Goal: Check status: Check status

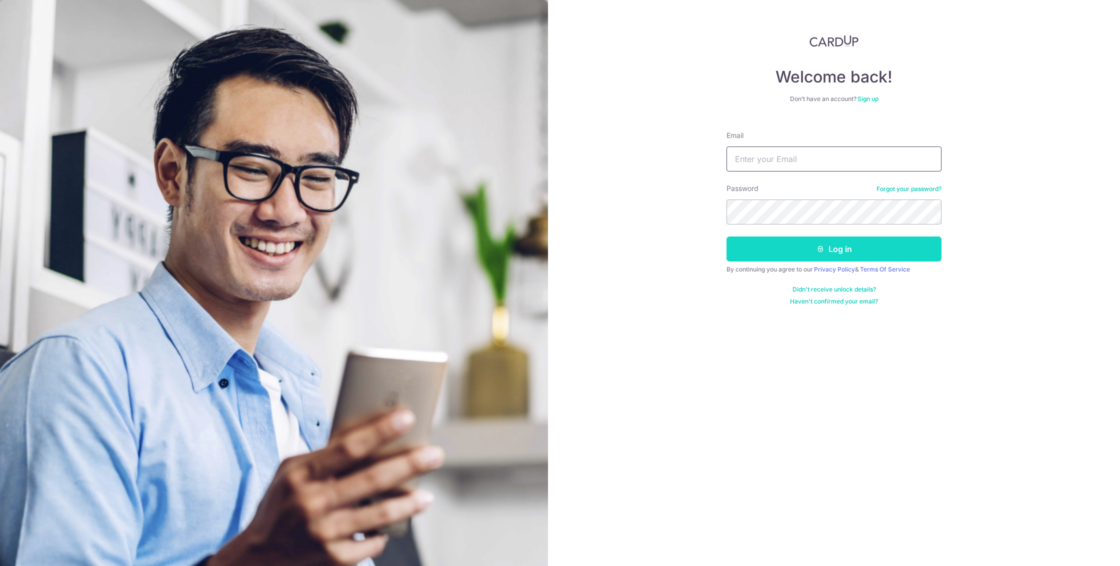
type input "[EMAIL_ADDRESS][DOMAIN_NAME]"
click at [832, 242] on button "Log in" at bounding box center [833, 248] width 215 height 25
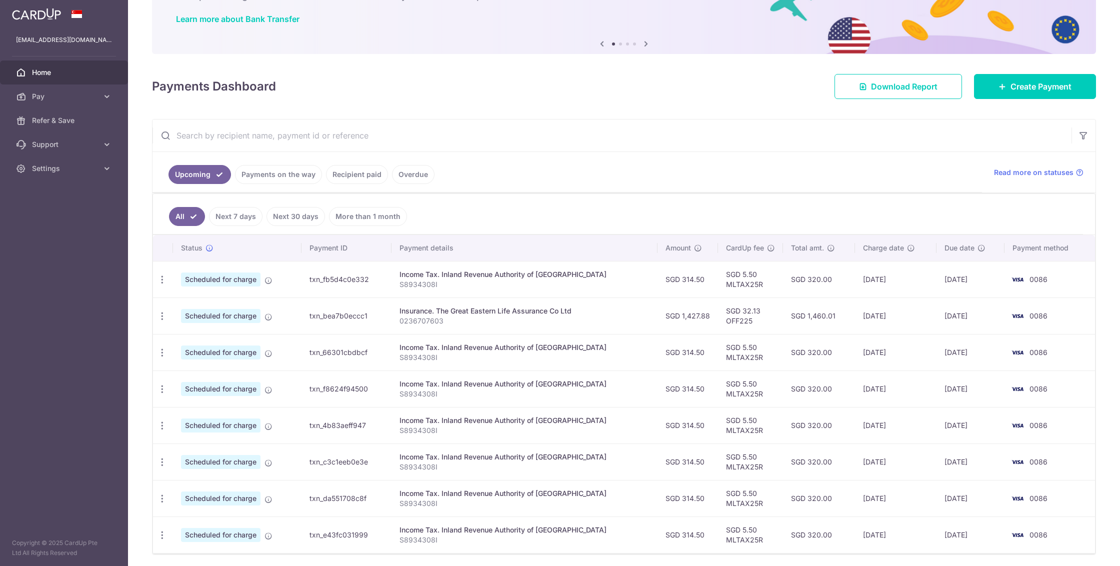
scroll to position [114, 0]
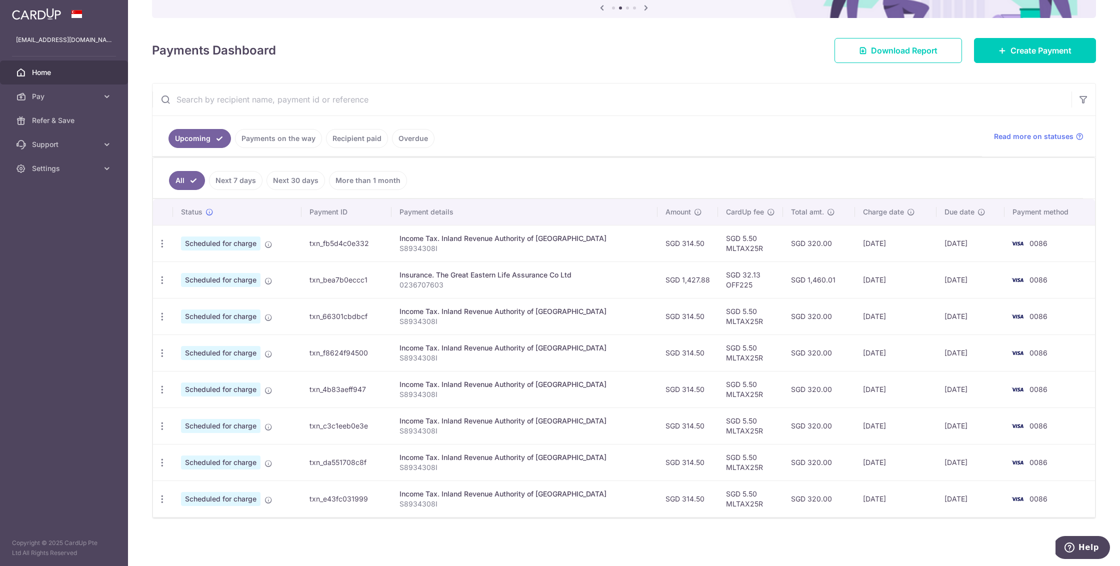
click at [301, 137] on link "Payments on the way" at bounding box center [278, 138] width 87 height 19
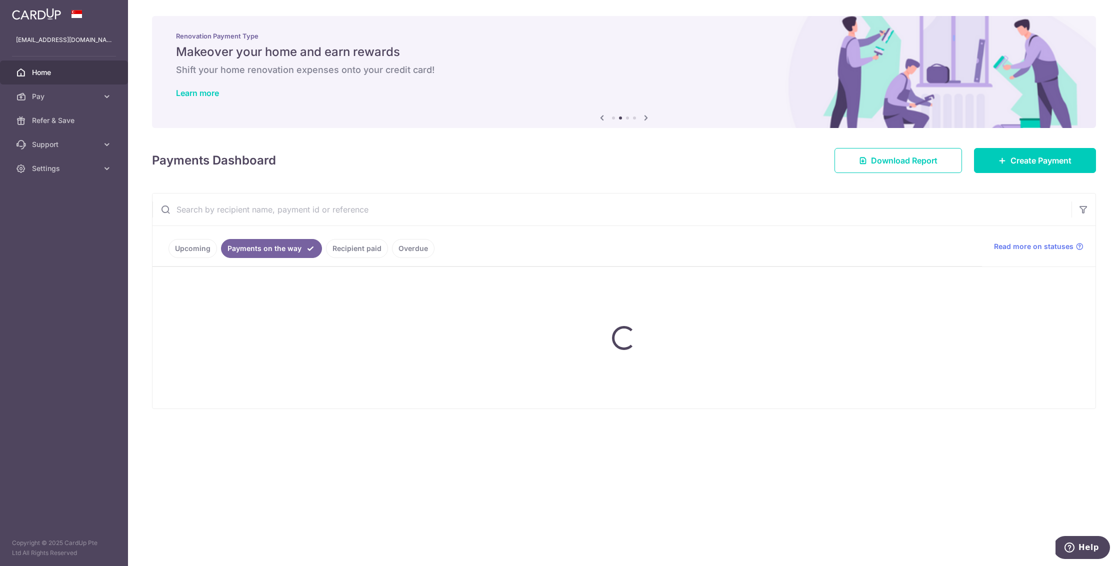
scroll to position [0, 0]
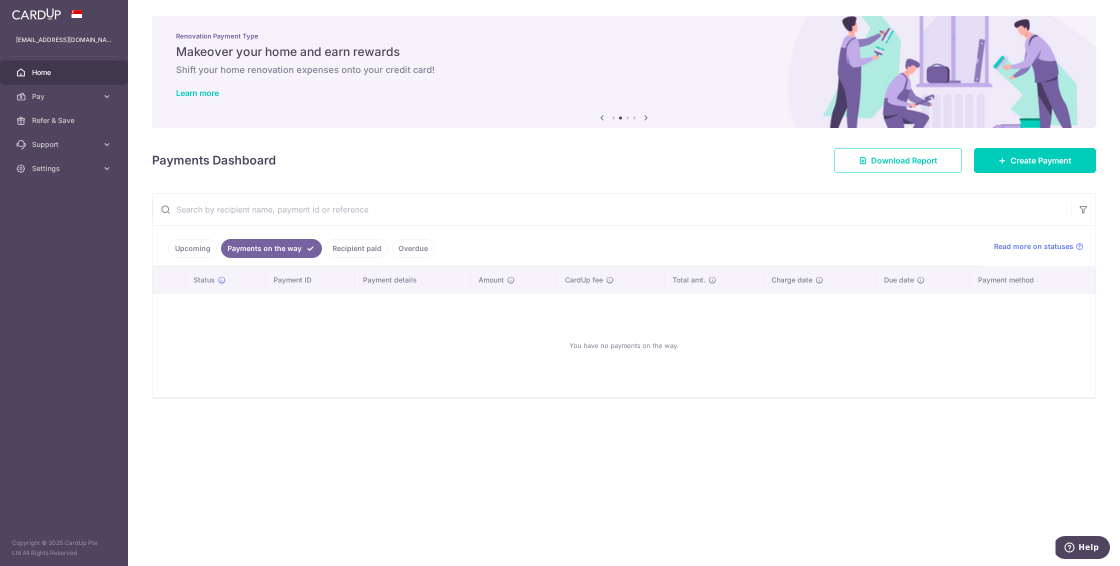
click at [198, 242] on link "Upcoming" at bounding box center [192, 248] width 48 height 19
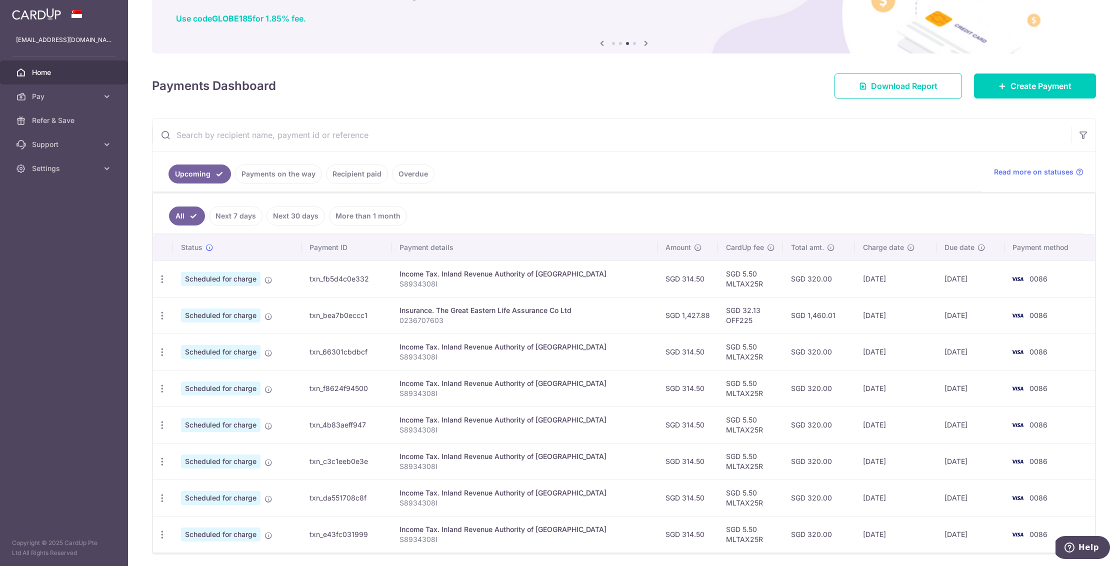
scroll to position [114, 0]
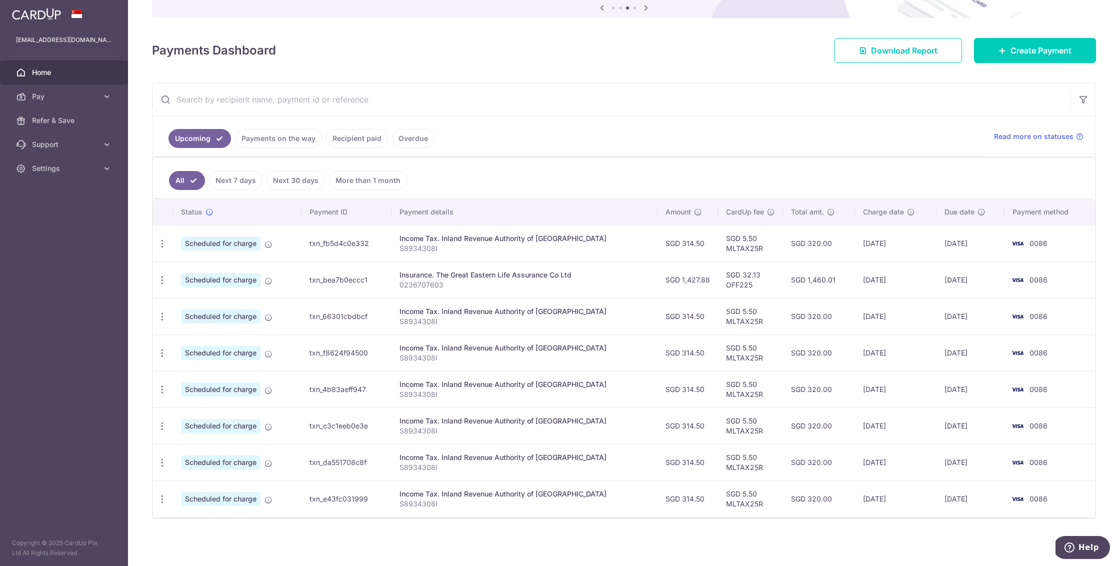
click at [304, 181] on link "Next 30 days" at bounding box center [295, 180] width 58 height 19
